Goal: Task Accomplishment & Management: Manage account settings

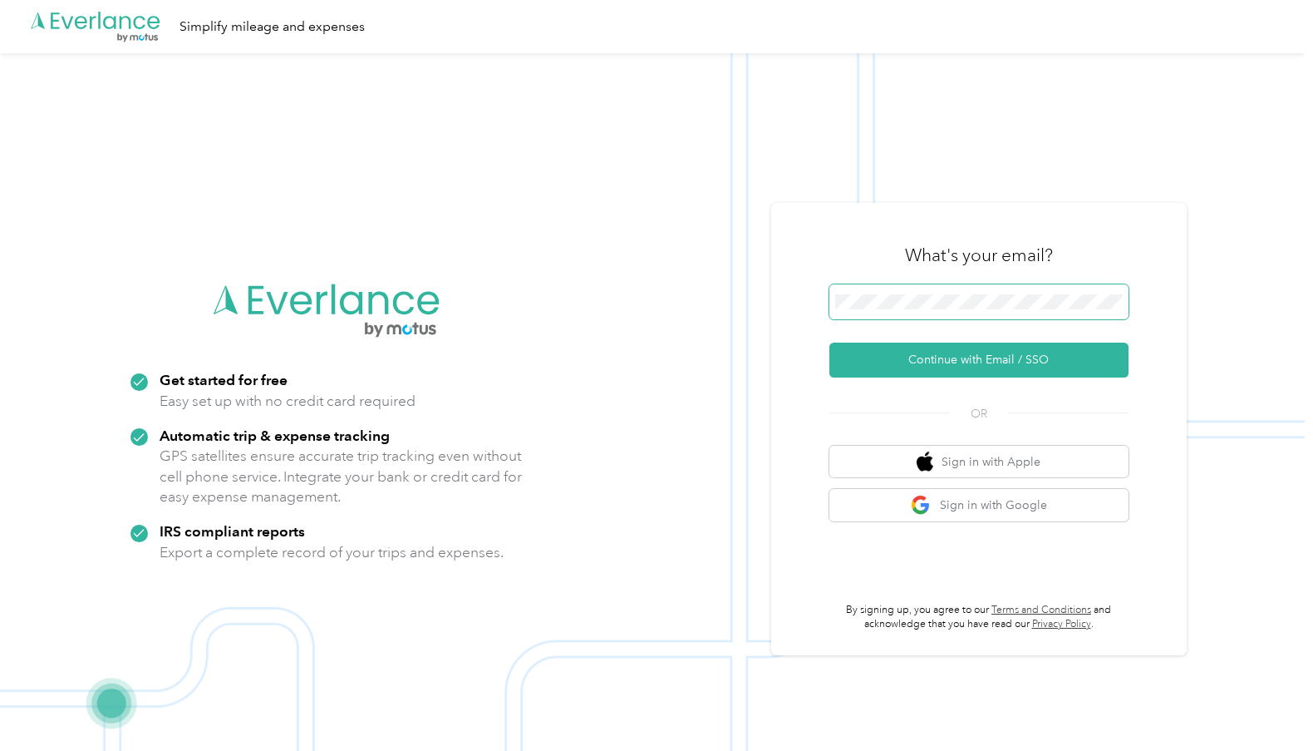
click at [985, 289] on span at bounding box center [979, 301] width 299 height 35
click at [981, 315] on span at bounding box center [979, 301] width 299 height 35
click at [1057, 369] on button "Continue with Email / SSO" at bounding box center [979, 359] width 299 height 35
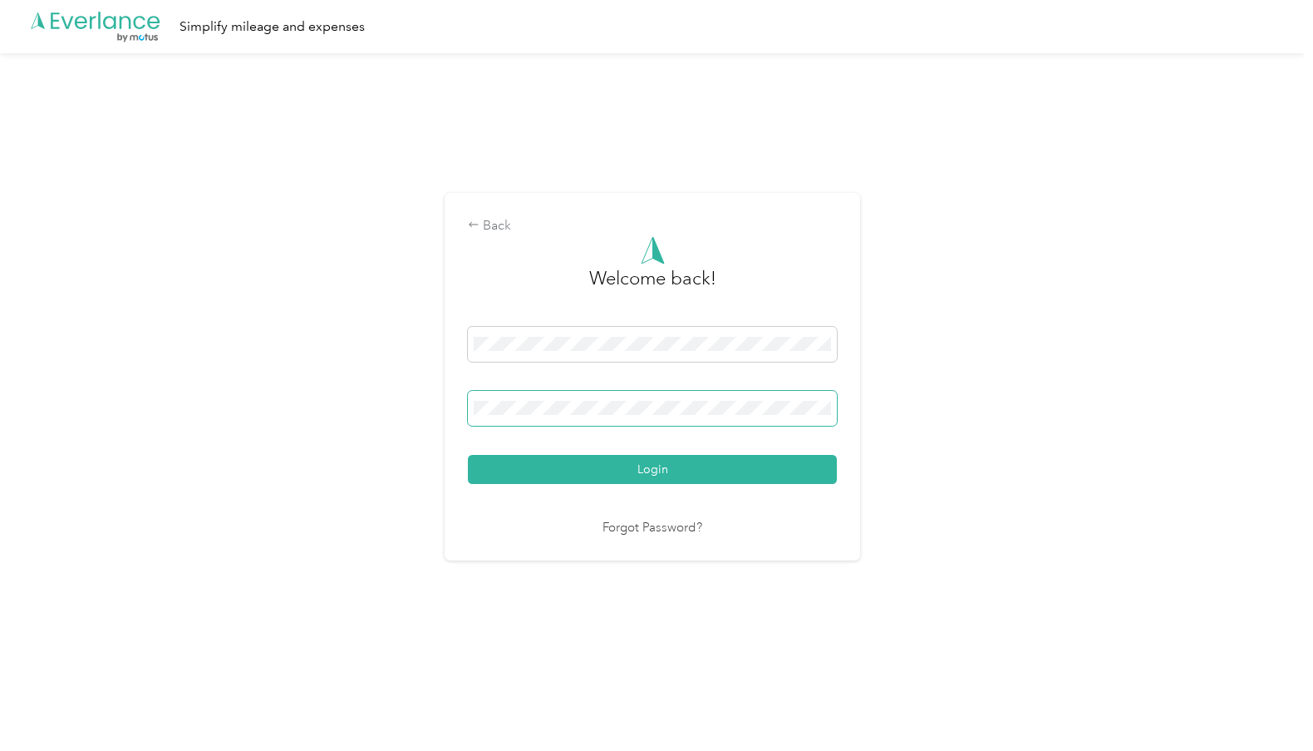
click at [721, 397] on span at bounding box center [652, 408] width 369 height 35
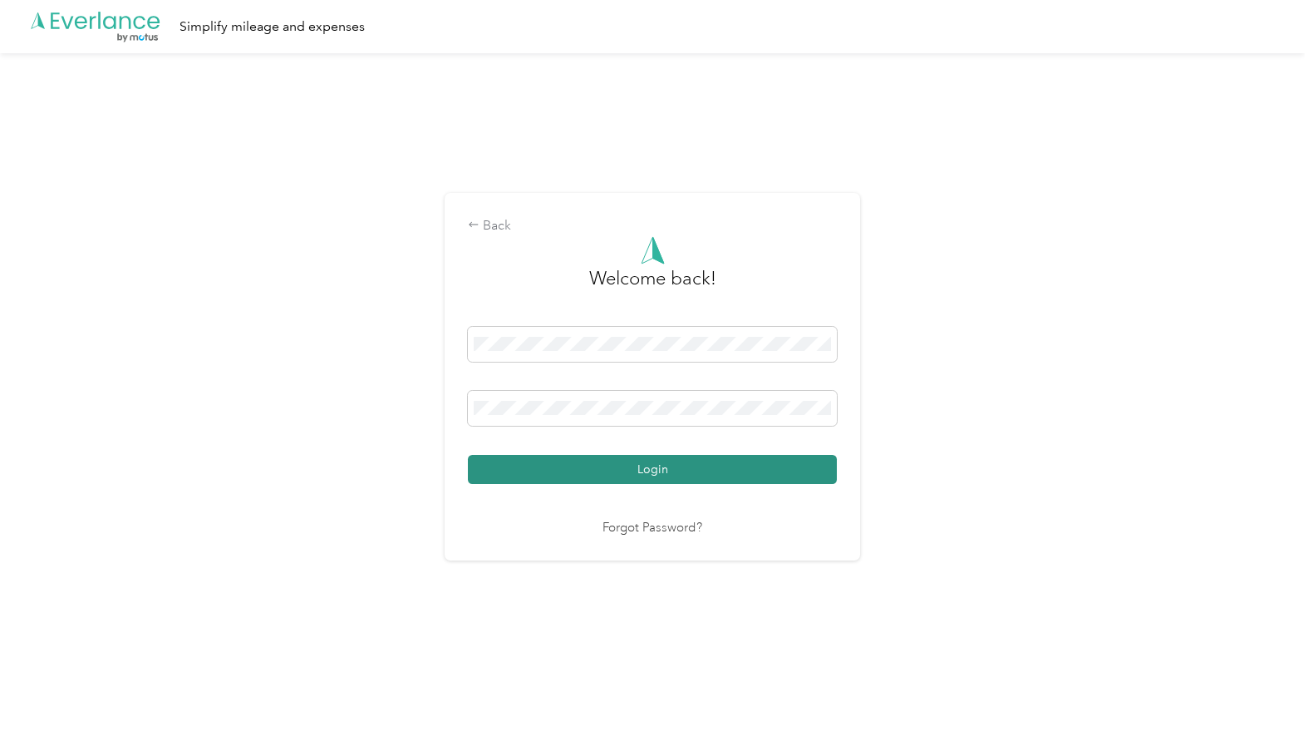
click at [720, 475] on button "Login" at bounding box center [652, 469] width 369 height 29
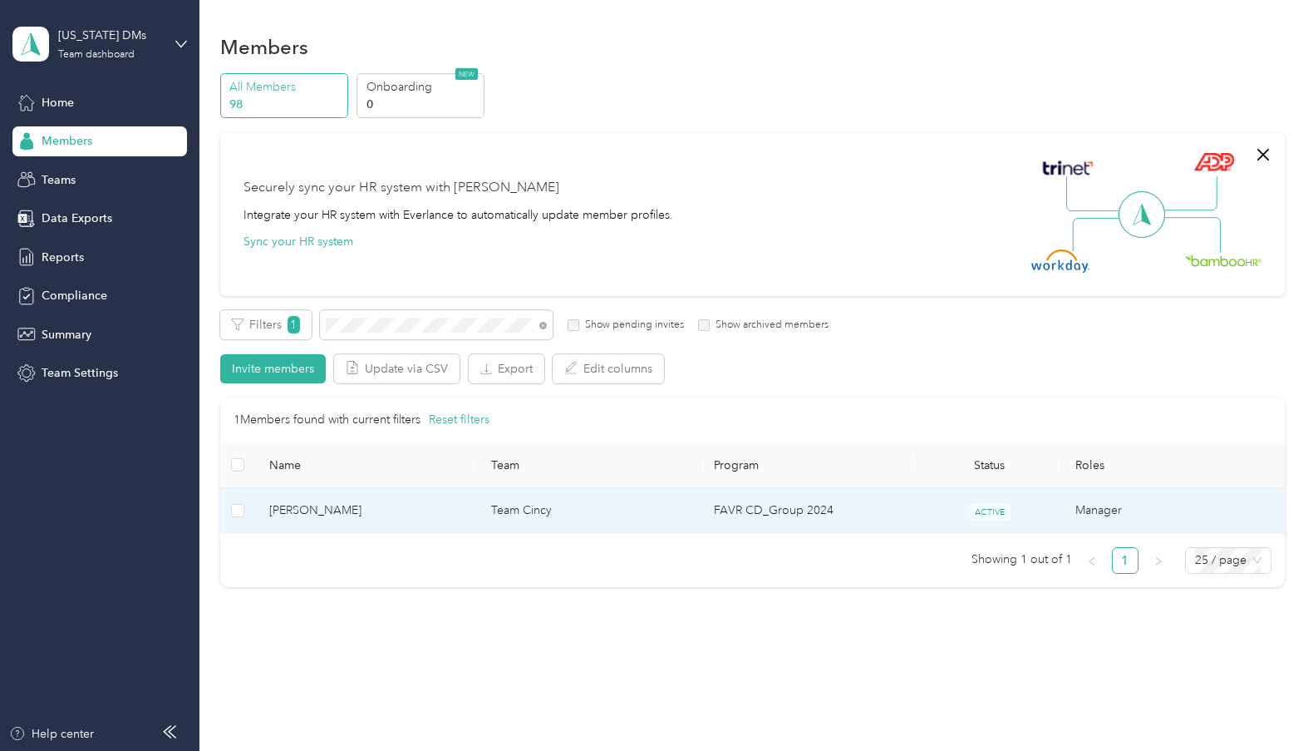
click at [357, 514] on span "[PERSON_NAME]" at bounding box center [367, 510] width 196 height 18
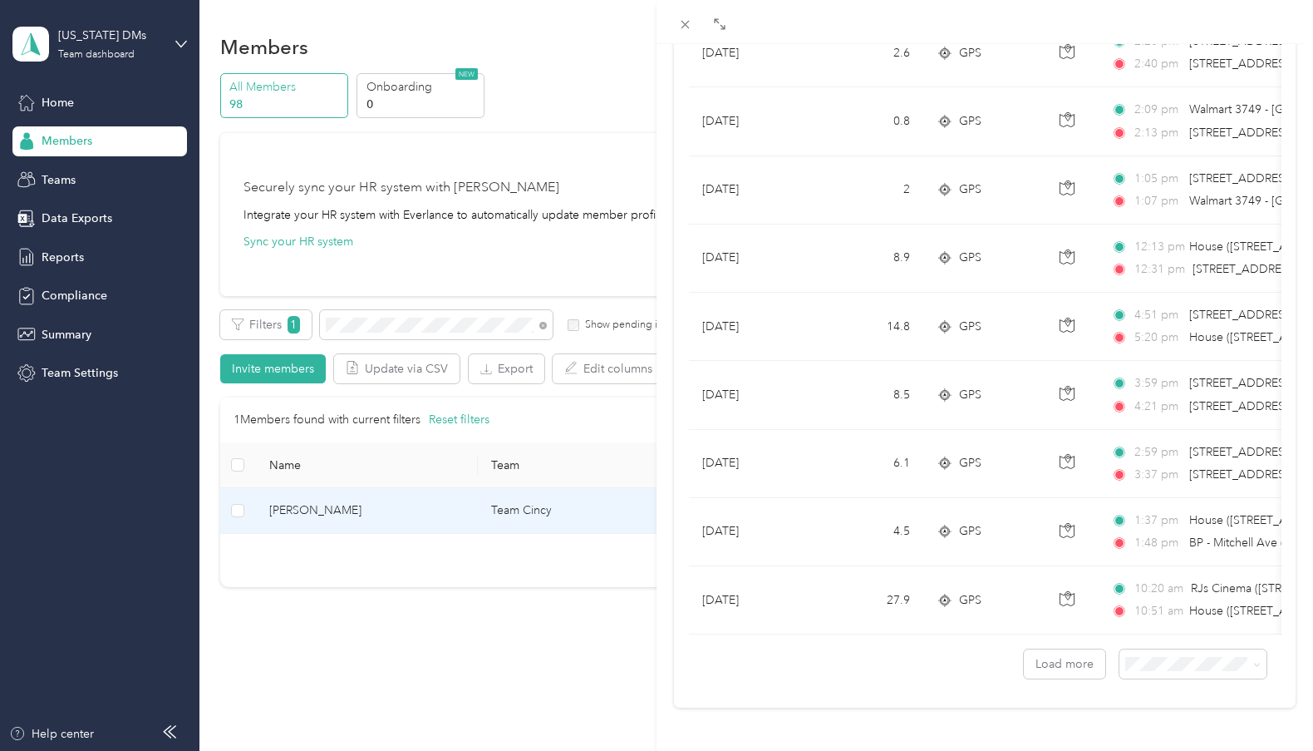
scroll to position [1373, 0]
click at [1076, 649] on button "Load more" at bounding box center [1064, 663] width 81 height 29
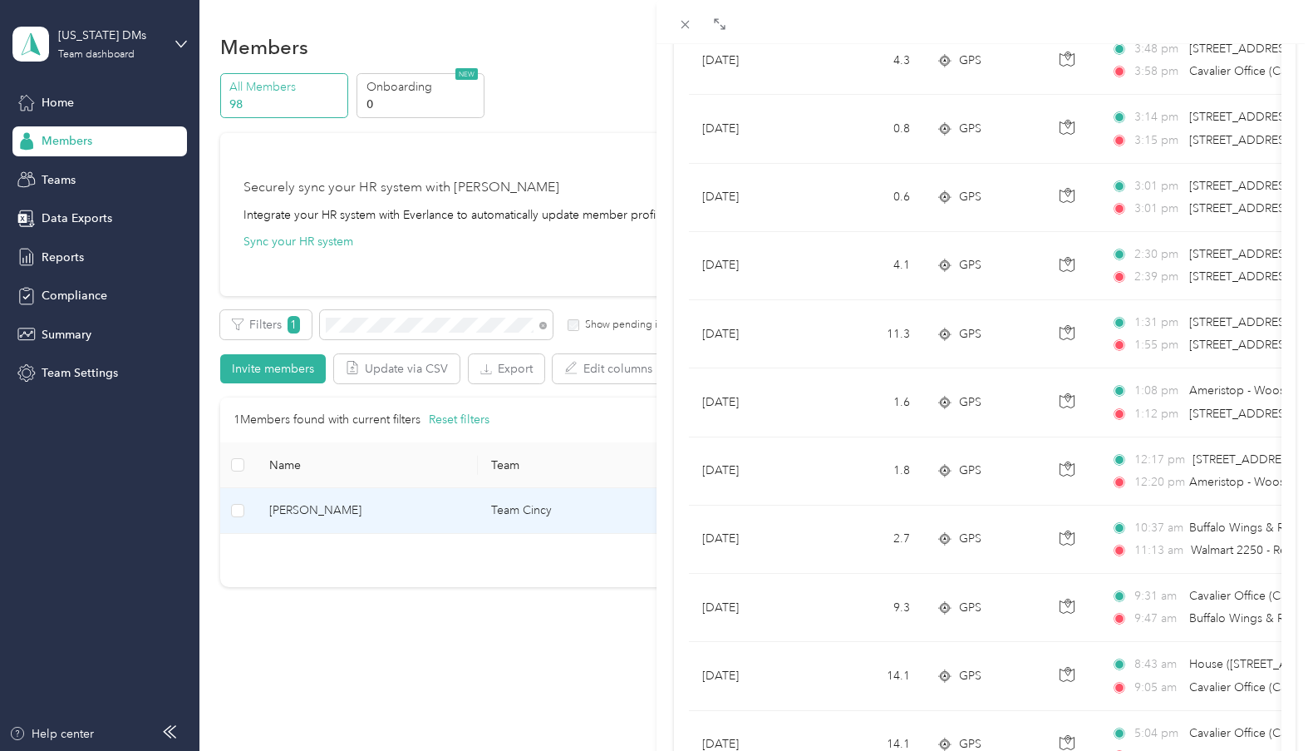
scroll to position [2244, 0]
